Goal: Task Accomplishment & Management: Use online tool/utility

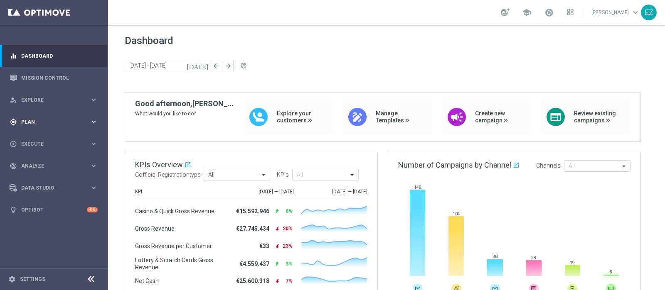
click at [23, 122] on span "Plan" at bounding box center [55, 122] width 69 height 5
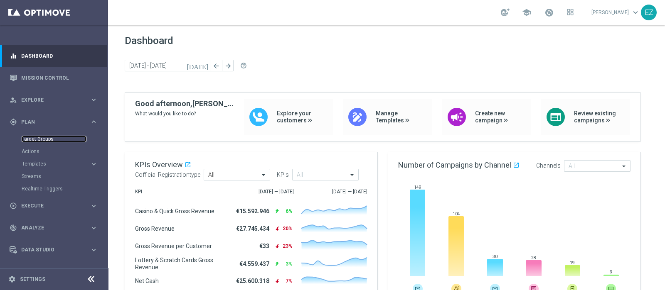
click at [47, 138] on link "Target Groups" at bounding box center [54, 139] width 65 height 7
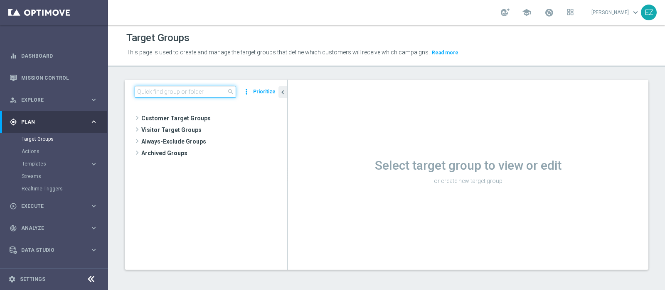
click at [204, 92] on input at bounding box center [185, 92] width 101 height 12
paste input "NEW Active Lottery tutti con marginalità>0 con flag NL=0"
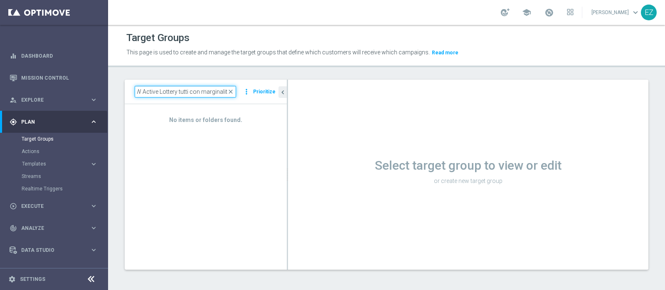
scroll to position [0, 6]
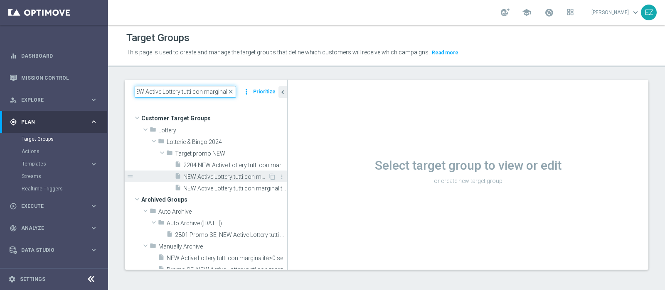
type input "NEW Active Lottery tutti con marginalit"
click at [237, 174] on span "NEW Active Lottery tutti con marginalità>0 con flag NL=0" at bounding box center [225, 177] width 85 height 7
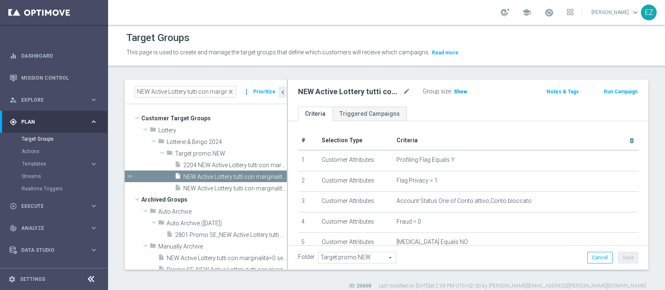
click at [464, 91] on span "Show" at bounding box center [460, 92] width 13 height 6
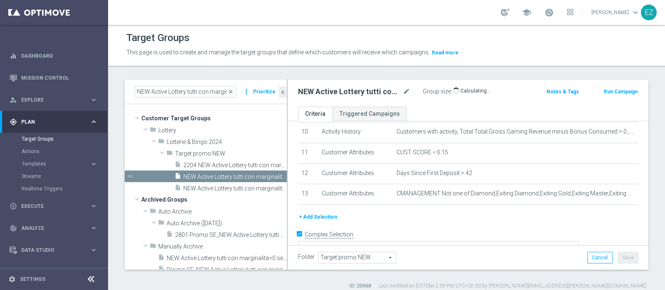
scroll to position [217, 0]
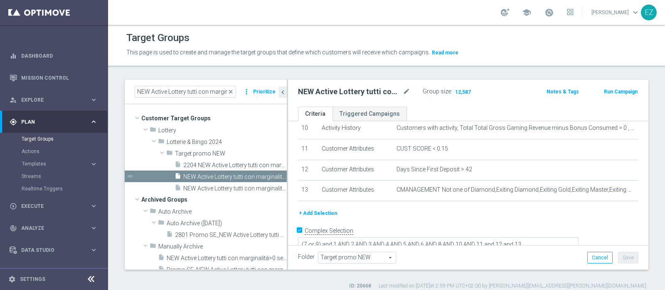
click at [623, 95] on button "Run Campaign" at bounding box center [620, 91] width 35 height 9
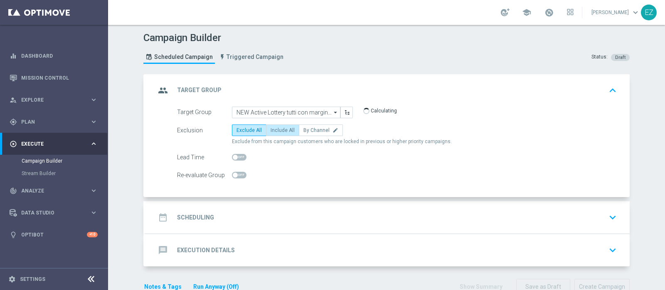
click at [287, 128] on span "Include All" at bounding box center [283, 131] width 24 height 6
click at [276, 129] on input "Include All" at bounding box center [273, 131] width 5 height 5
radio input "true"
click at [208, 214] on h2 "Scheduling" at bounding box center [195, 218] width 37 height 8
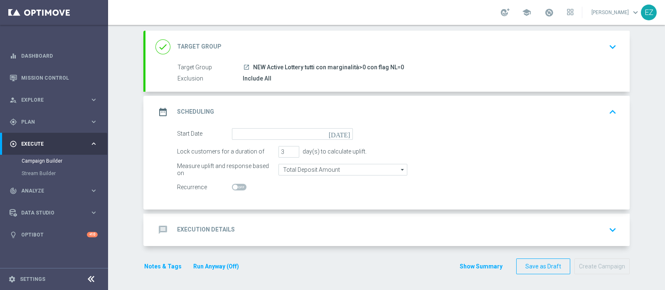
scroll to position [43, 0]
click at [339, 133] on input at bounding box center [292, 135] width 121 height 12
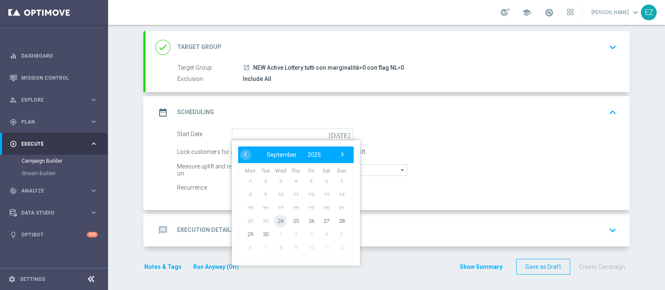
click at [274, 216] on span "24" at bounding box center [280, 220] width 13 height 13
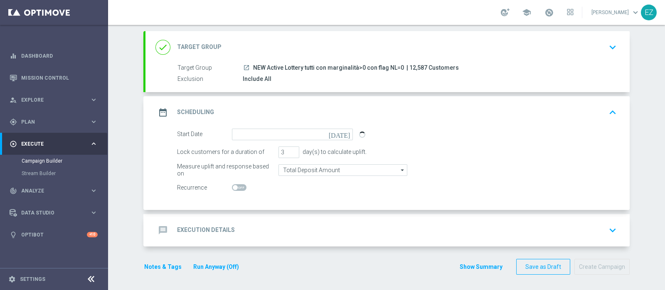
type input "[DATE]"
click at [288, 150] on input "4" at bounding box center [288, 153] width 21 height 12
click at [288, 150] on input "5" at bounding box center [288, 153] width 21 height 12
click at [288, 150] on input "6" at bounding box center [288, 153] width 21 height 12
type input "7"
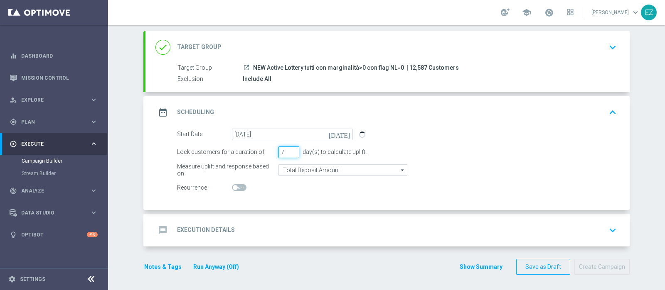
click at [288, 150] on input "7" at bounding box center [288, 153] width 21 height 12
click at [186, 229] on h2 "Execution Details" at bounding box center [206, 230] width 58 height 8
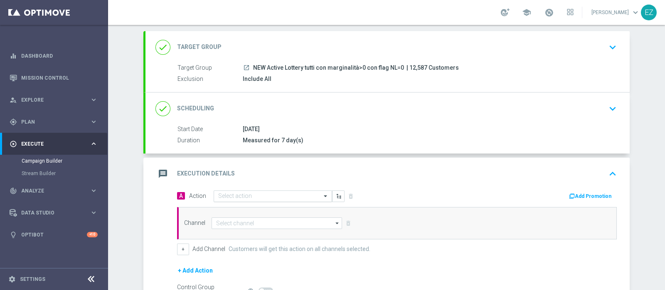
click at [259, 191] on div "Select action" at bounding box center [273, 197] width 118 height 12
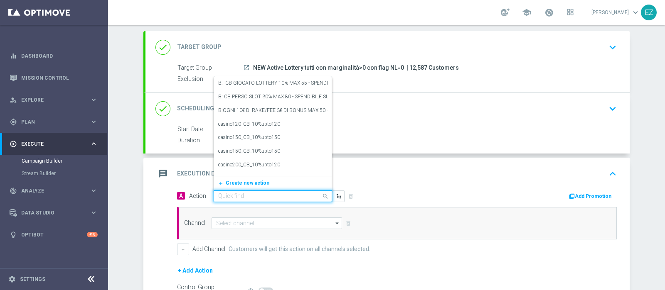
paste input "Lotterie_up to 20000 Sisal Points"
type input "Lotterie_up to 20000 Sisal Points"
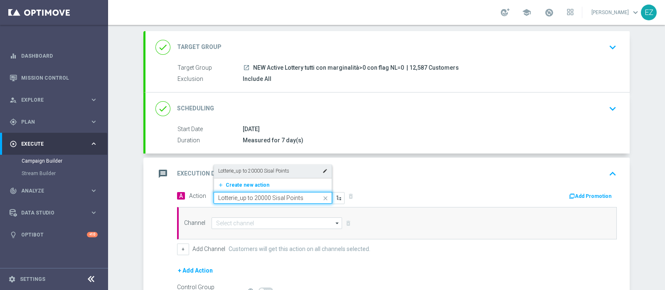
click at [264, 168] on label "Lotterie_up to 20000 Sisal Points" at bounding box center [253, 171] width 71 height 7
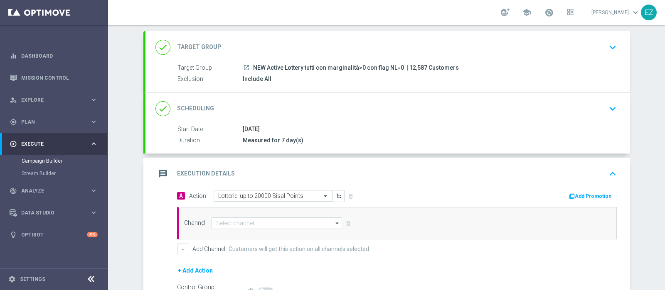
click at [580, 194] on button "Add Promotion" at bounding box center [591, 196] width 46 height 9
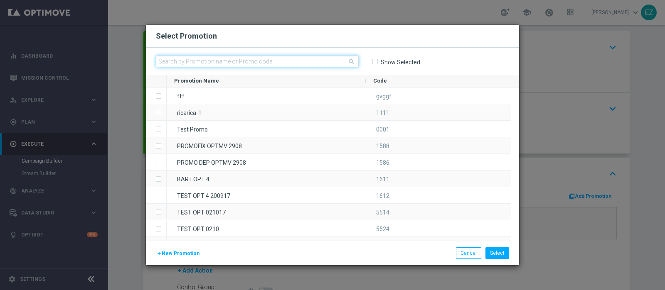
click at [308, 61] on input "text" at bounding box center [257, 62] width 203 height 12
paste input "2409 SETTLOT NLNO"
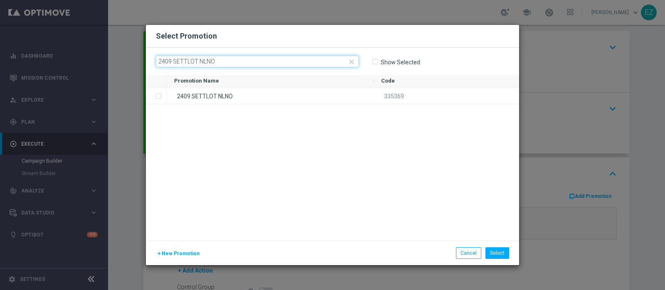
type input "2409 SETTLOT NLNO"
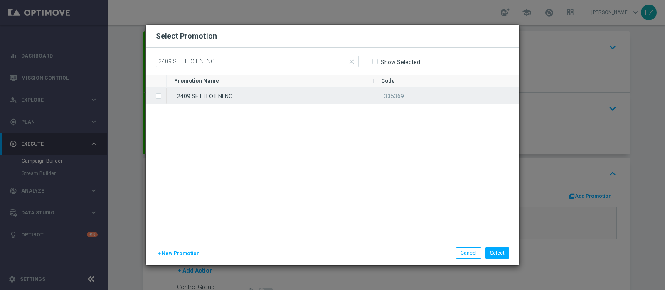
click at [273, 93] on div "2409 SETTLOT NLNO" at bounding box center [270, 96] width 207 height 16
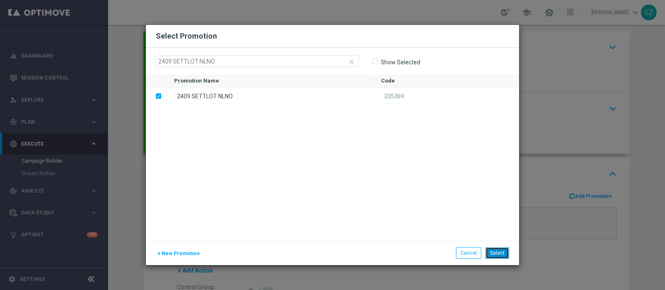
click at [500, 258] on button "Select" at bounding box center [497, 254] width 24 height 12
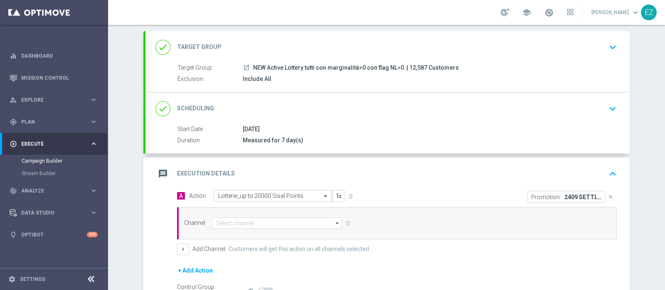
scroll to position [138, 0]
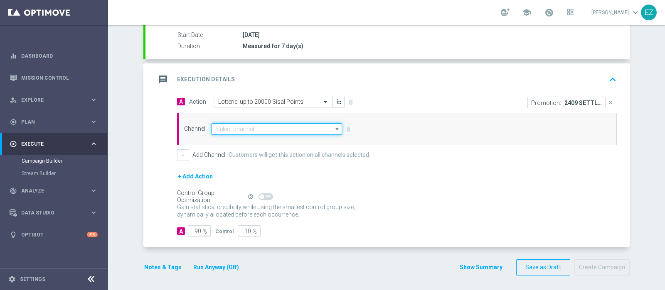
click at [283, 128] on input at bounding box center [277, 129] width 130 height 12
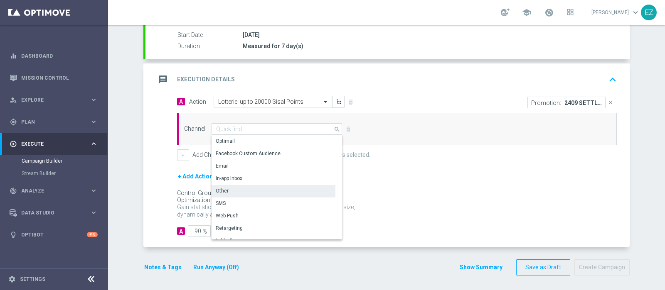
click at [238, 187] on div "Other" at bounding box center [274, 191] width 124 height 12
type input "Other"
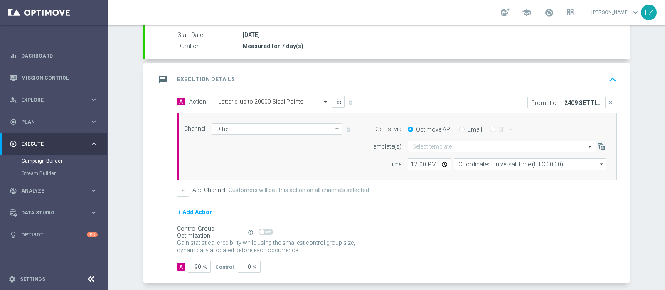
click at [459, 128] on input "Email" at bounding box center [461, 130] width 5 height 5
radio input "true"
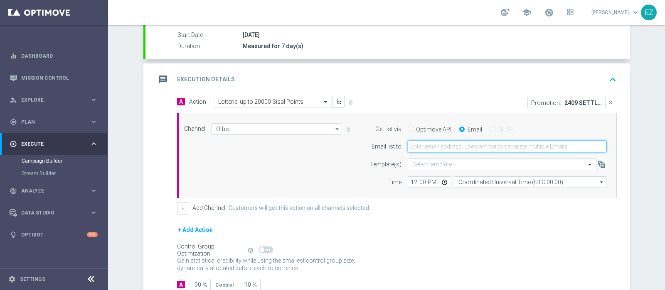
click at [443, 146] on input "email" at bounding box center [507, 147] width 199 height 12
paste input "2409 SETTLOT NLNO"
type input "2409 SETTLOT NLNO"
drag, startPoint x: 413, startPoint y: 144, endPoint x: 226, endPoint y: 143, distance: 187.4
click at [226, 143] on div "Channel Other Other arrow_drop_down Show Selected 1 of 20 Optimail" at bounding box center [395, 155] width 435 height 65
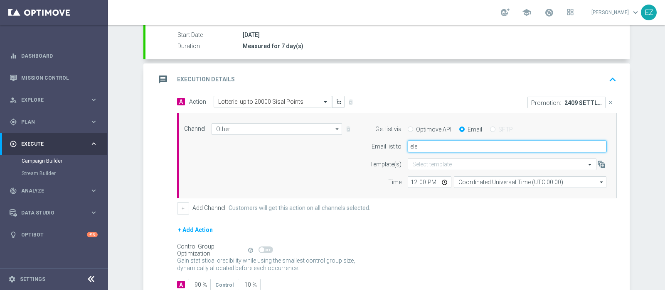
click at [455, 146] on input "ele" at bounding box center [507, 147] width 199 height 12
type input "[PERSON_NAME][EMAIL_ADDRESS][PERSON_NAME][DOMAIN_NAME]"
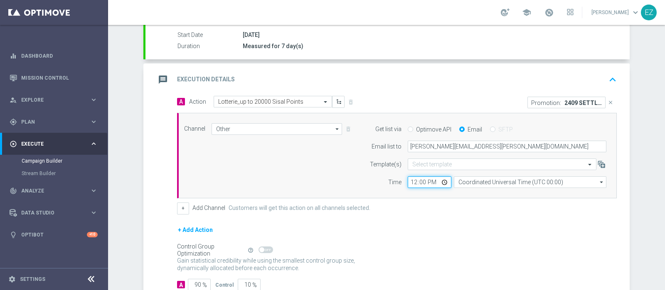
click at [409, 184] on input "12:00" at bounding box center [430, 183] width 44 height 12
type input "17:00"
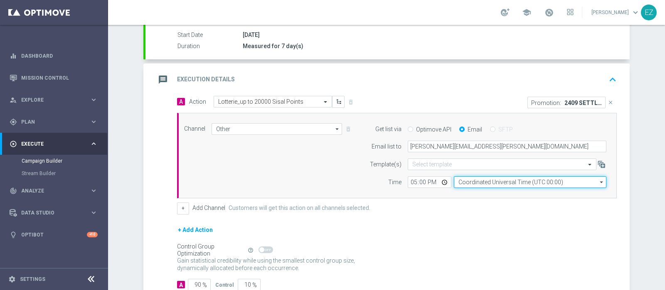
click at [473, 181] on input "Coordinated Universal Time (UTC 00:00)" at bounding box center [530, 183] width 153 height 12
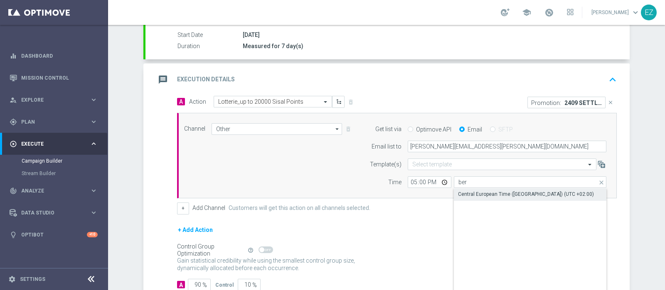
click at [477, 191] on div "Central European Time ([GEOGRAPHIC_DATA]) (UTC +02:00)" at bounding box center [526, 194] width 136 height 7
type input "Central European Time ([GEOGRAPHIC_DATA]) (UTC +02:00)"
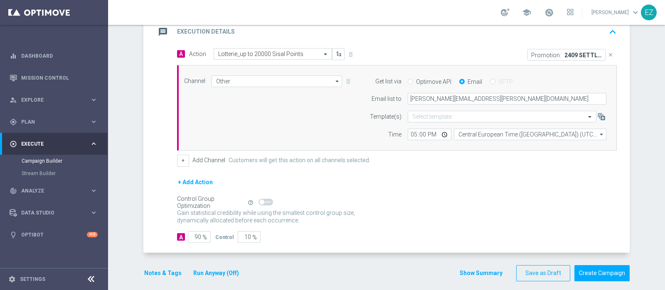
scroll to position [191, 0]
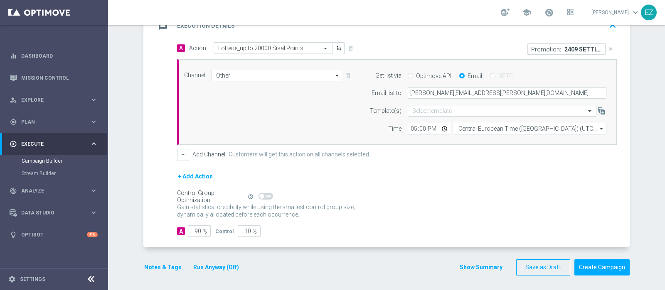
click at [207, 263] on button "Run Anyway (Off)" at bounding box center [215, 268] width 47 height 10
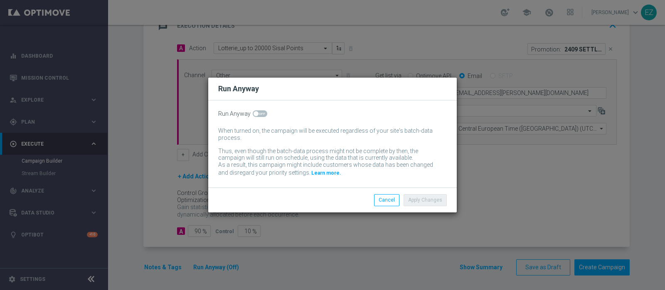
click at [258, 115] on span at bounding box center [260, 114] width 15 height 7
click at [258, 115] on input "checkbox" at bounding box center [260, 114] width 15 height 7
checkbox input "true"
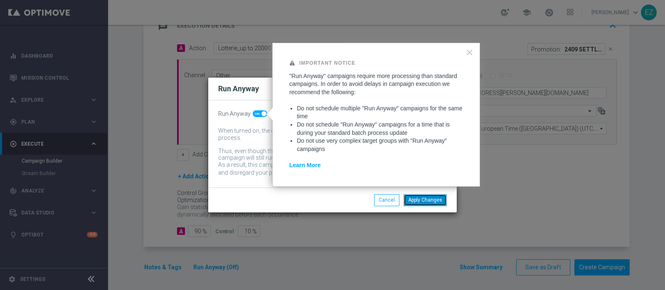
click at [420, 202] on button "Apply Changes" at bounding box center [425, 200] width 43 height 12
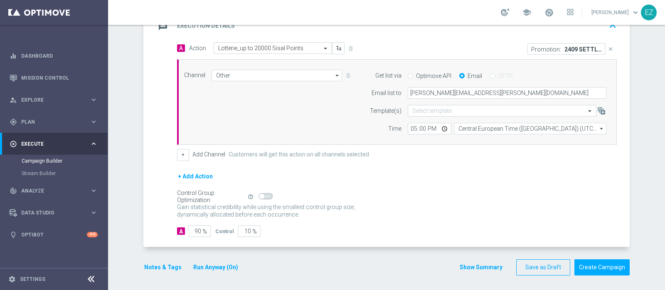
click at [173, 264] on button "Notes & Tags" at bounding box center [162, 268] width 39 height 10
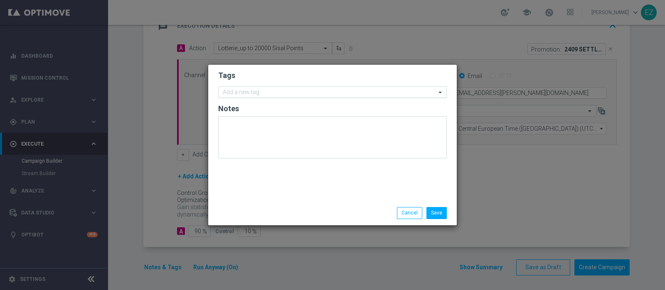
click at [266, 96] on input "text" at bounding box center [329, 92] width 213 height 7
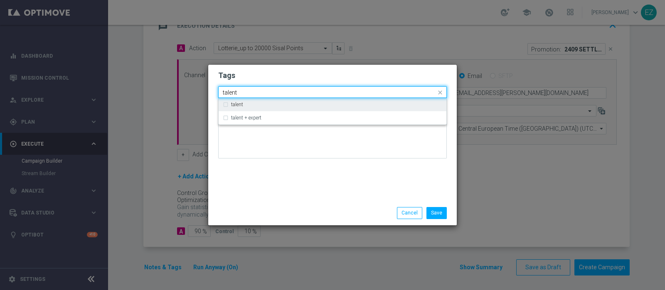
click at [230, 108] on div "talent" at bounding box center [332, 104] width 219 height 13
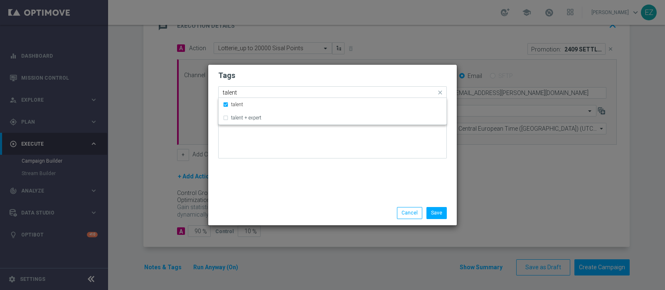
click at [229, 91] on input "talent" at bounding box center [329, 92] width 213 height 7
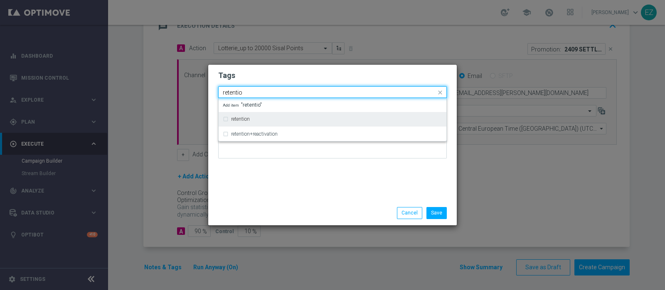
click at [243, 121] on label "retention" at bounding box center [240, 119] width 19 height 5
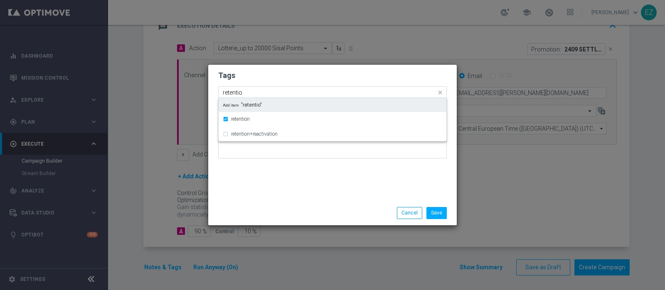
click at [228, 94] on input "retentio" at bounding box center [329, 92] width 213 height 7
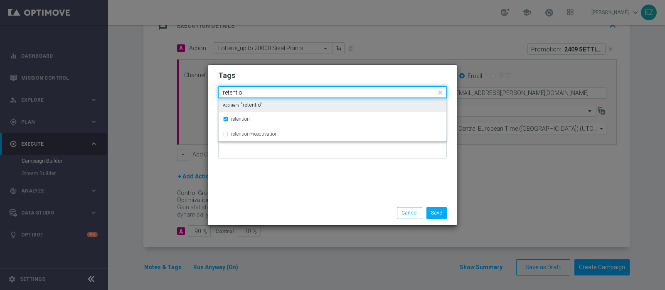
click at [228, 94] on input "retentio" at bounding box center [329, 92] width 213 height 7
type input "r"
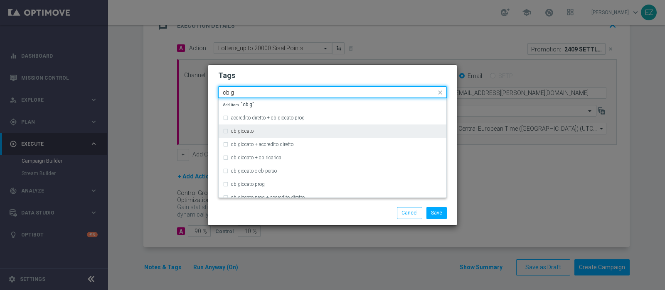
click at [250, 136] on div "cb giocato" at bounding box center [332, 131] width 219 height 13
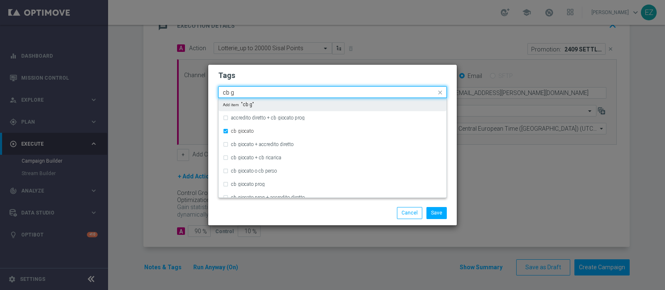
drag, startPoint x: 241, startPoint y: 93, endPoint x: 168, endPoint y: 94, distance: 72.3
click at [168, 94] on modal-container "Tags Quick find × talent × retention × cb giocato cb g accredito diretto + cb g…" at bounding box center [332, 145] width 665 height 290
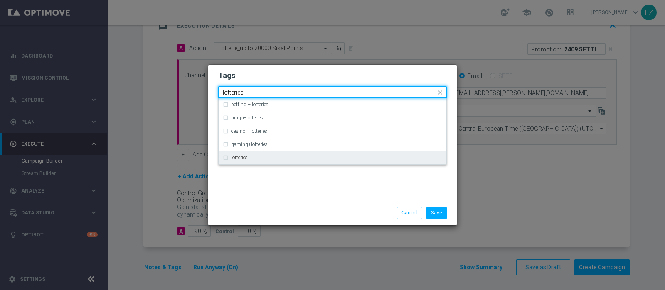
click at [257, 157] on div "lotteries" at bounding box center [336, 157] width 211 height 5
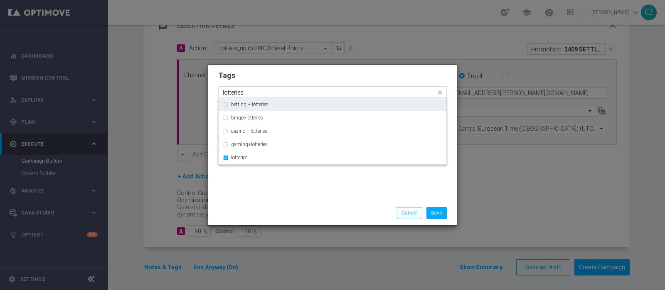
click at [234, 92] on input "lotteries" at bounding box center [329, 92] width 213 height 7
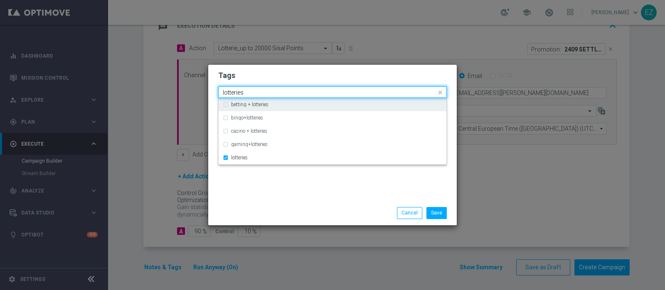
click at [234, 92] on input "lotteries" at bounding box center [329, 92] width 213 height 7
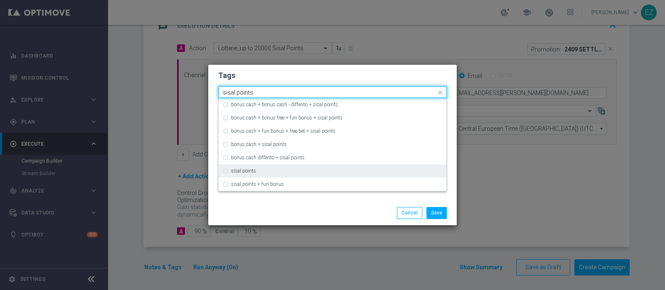
click at [255, 169] on label "sisal points" at bounding box center [243, 171] width 25 height 5
type input "sisal points"
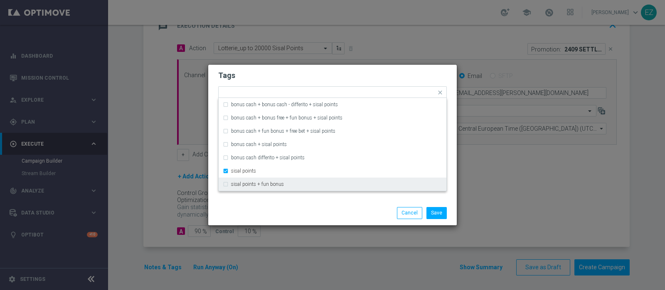
click at [293, 205] on div "Save Cancel" at bounding box center [332, 213] width 249 height 24
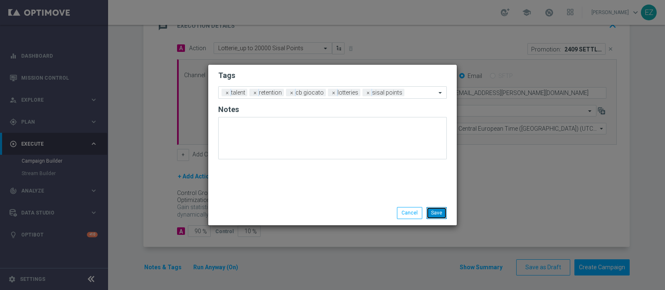
click at [437, 217] on button "Save" at bounding box center [436, 213] width 20 height 12
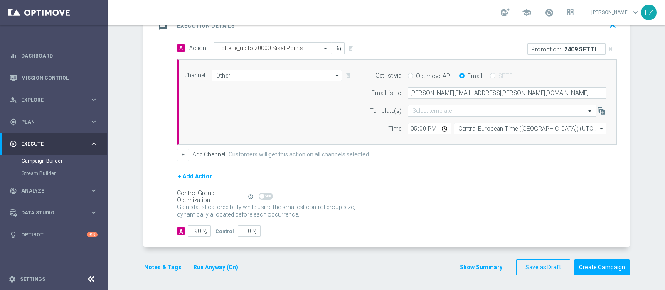
click at [479, 264] on button "Show Summary" at bounding box center [481, 268] width 44 height 10
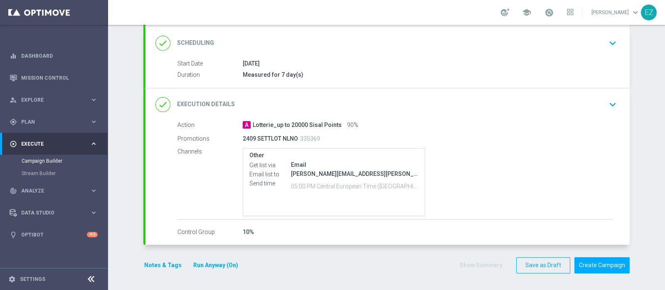
scroll to position [108, 0]
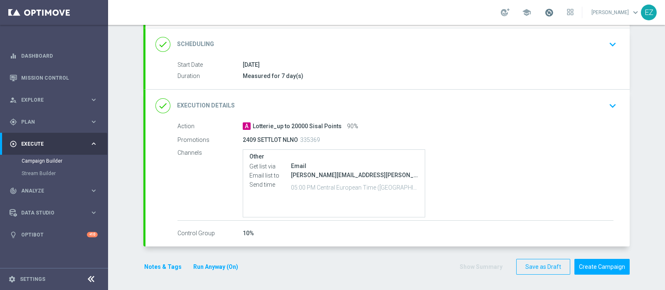
click at [554, 13] on span at bounding box center [548, 12] width 9 height 9
click at [596, 267] on button "Create Campaign" at bounding box center [601, 267] width 55 height 16
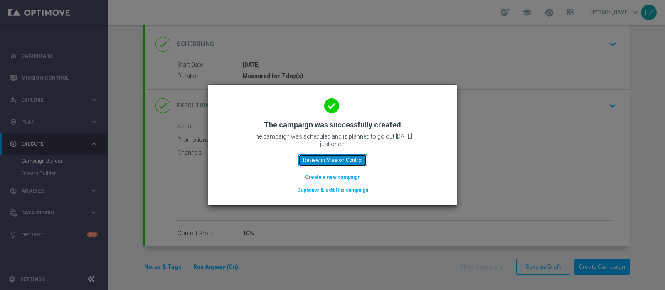
click at [332, 161] on button "Review in Mission Control" at bounding box center [332, 161] width 69 height 12
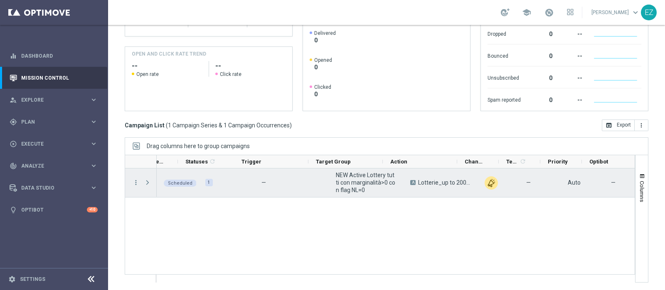
scroll to position [0, 20]
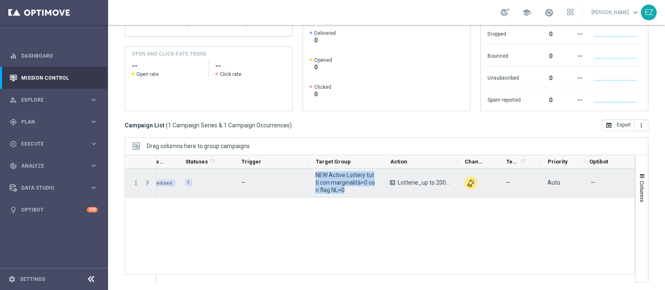
drag, startPoint x: 349, startPoint y: 190, endPoint x: 316, endPoint y: 175, distance: 36.5
click at [316, 175] on span "NEW Active Lottery tutti con marginalità>0 con flag NL=0" at bounding box center [345, 183] width 60 height 22
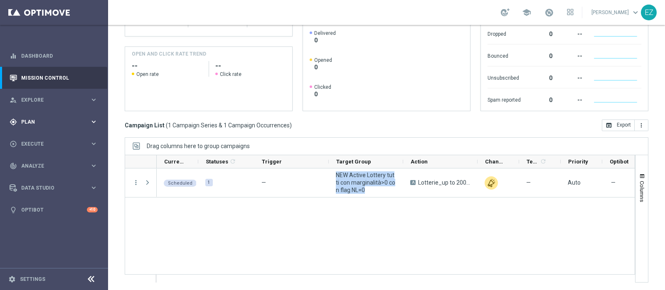
click at [52, 118] on div "gps_fixed Plan" at bounding box center [50, 121] width 80 height 7
click at [39, 140] on link "Target Groups" at bounding box center [54, 139] width 65 height 7
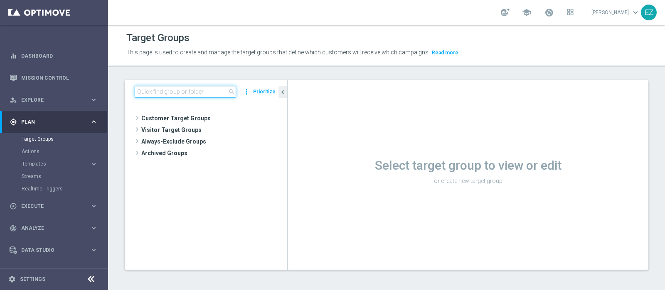
click at [189, 92] on input at bounding box center [185, 92] width 101 height 12
paste input "NEW Active Lottery tutti con marginalità>0 con flag NL=0"
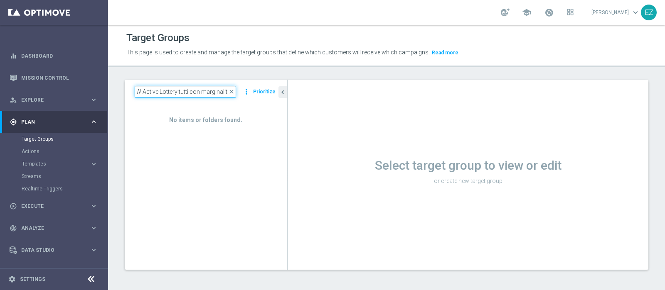
scroll to position [0, 6]
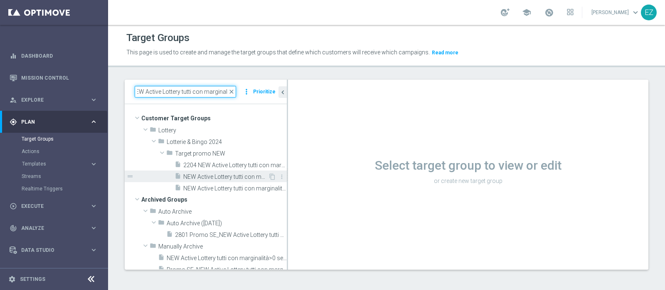
type input "NEW Active Lottery tutti con marginalit"
click at [217, 176] on span "NEW Active Lottery tutti con marginalità>0 con flag NL=0" at bounding box center [225, 177] width 85 height 7
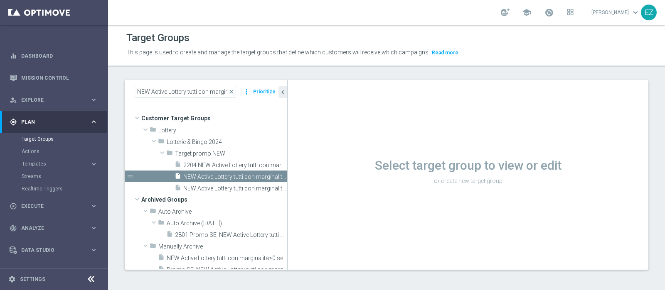
click at [233, 176] on span "NEW Active Lottery tutti con marginalità>0 con flag NL=0" at bounding box center [234, 177] width 103 height 7
